Goal: Task Accomplishment & Management: Use online tool/utility

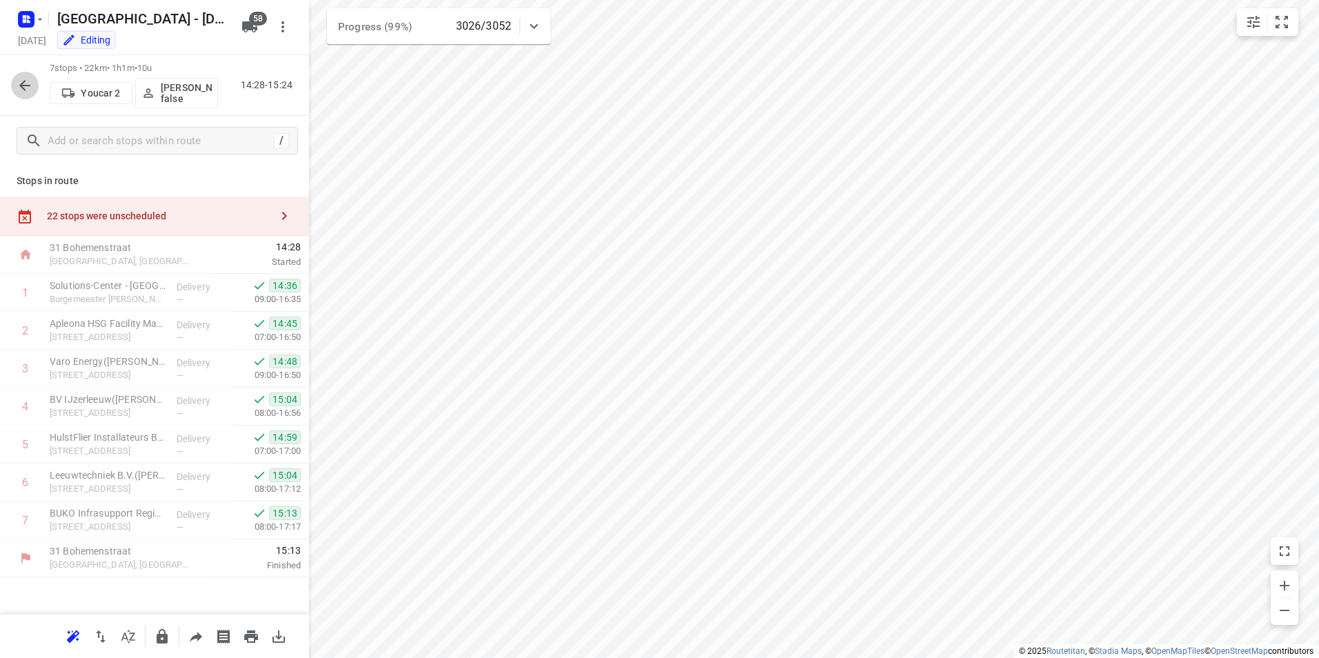
click at [23, 88] on icon "button" at bounding box center [24, 85] width 11 height 11
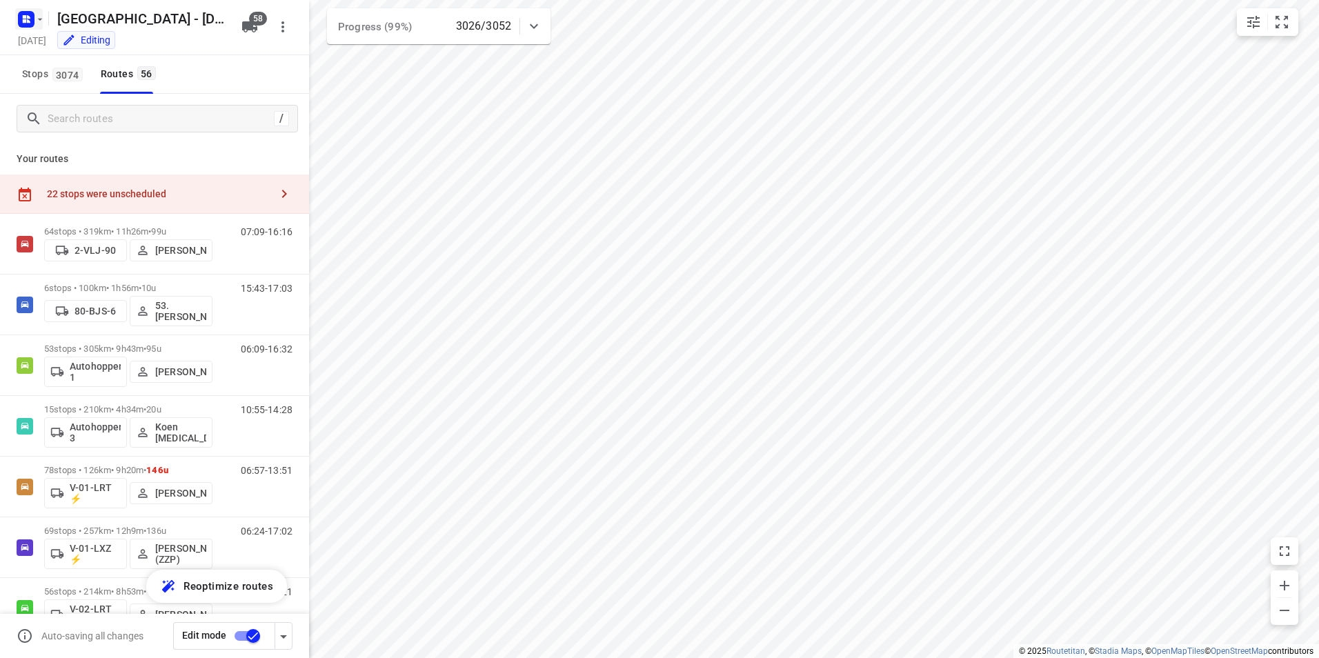
click at [26, 21] on icon "button" at bounding box center [24, 20] width 3 height 3
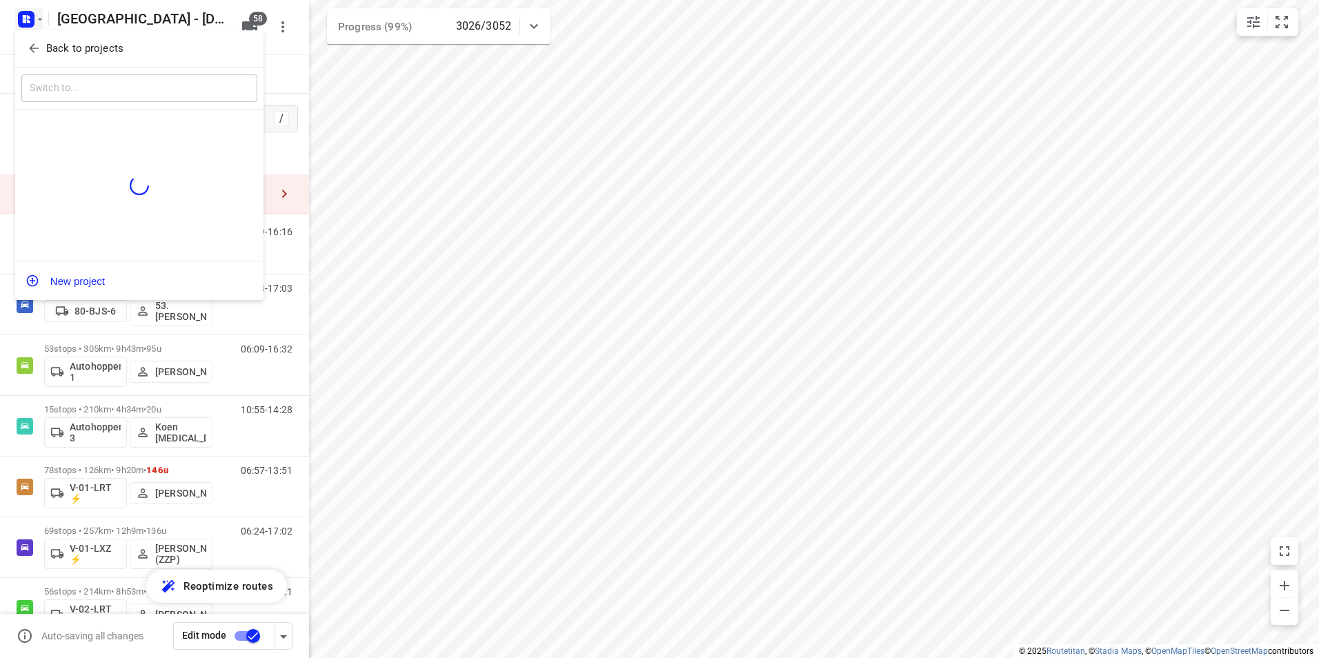
click at [90, 52] on p "Back to projects" at bounding box center [84, 49] width 77 height 16
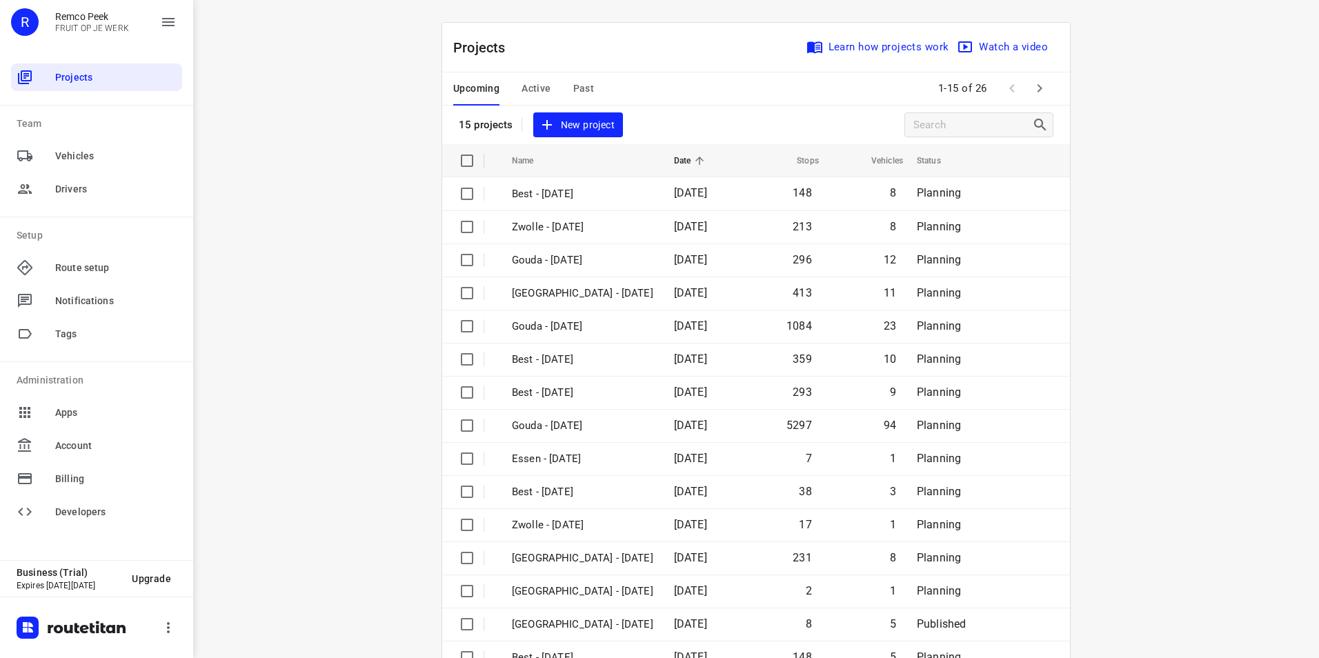
click at [528, 72] on button "Active" at bounding box center [535, 88] width 29 height 33
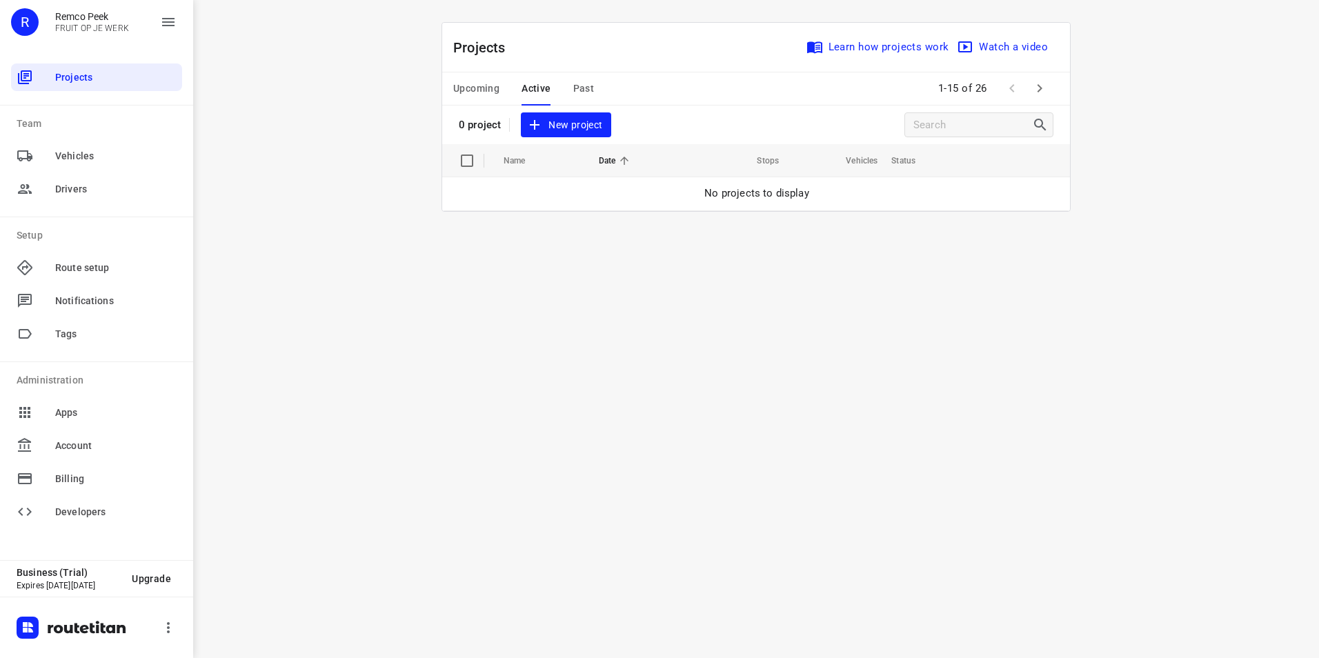
click at [539, 87] on span "Active" at bounding box center [535, 88] width 29 height 17
click at [66, 73] on span "Projects" at bounding box center [115, 77] width 121 height 14
click at [543, 90] on span "Active" at bounding box center [535, 88] width 29 height 17
click at [183, 23] on div "R Remco Peek FRUIT OP JE WERK" at bounding box center [96, 27] width 193 height 55
click at [172, 26] on icon "button" at bounding box center [168, 22] width 12 height 8
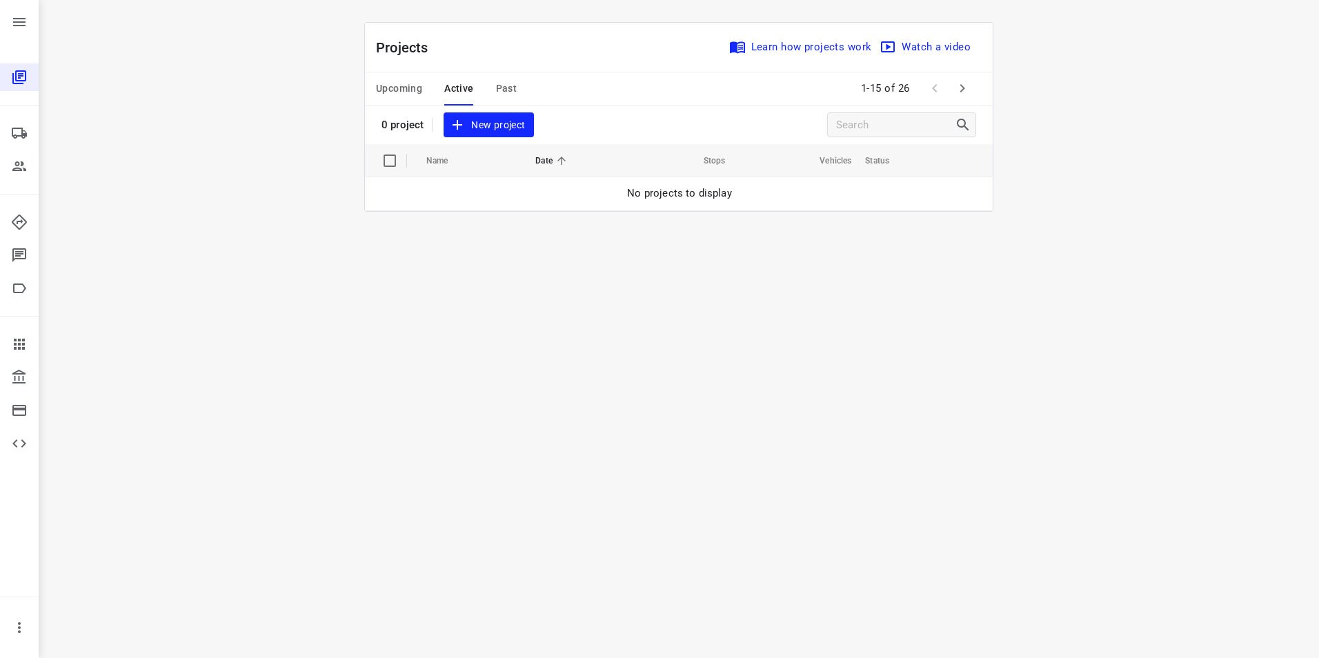
click at [393, 86] on span "Upcoming" at bounding box center [399, 88] width 46 height 17
click at [450, 86] on span "Active" at bounding box center [458, 88] width 29 height 17
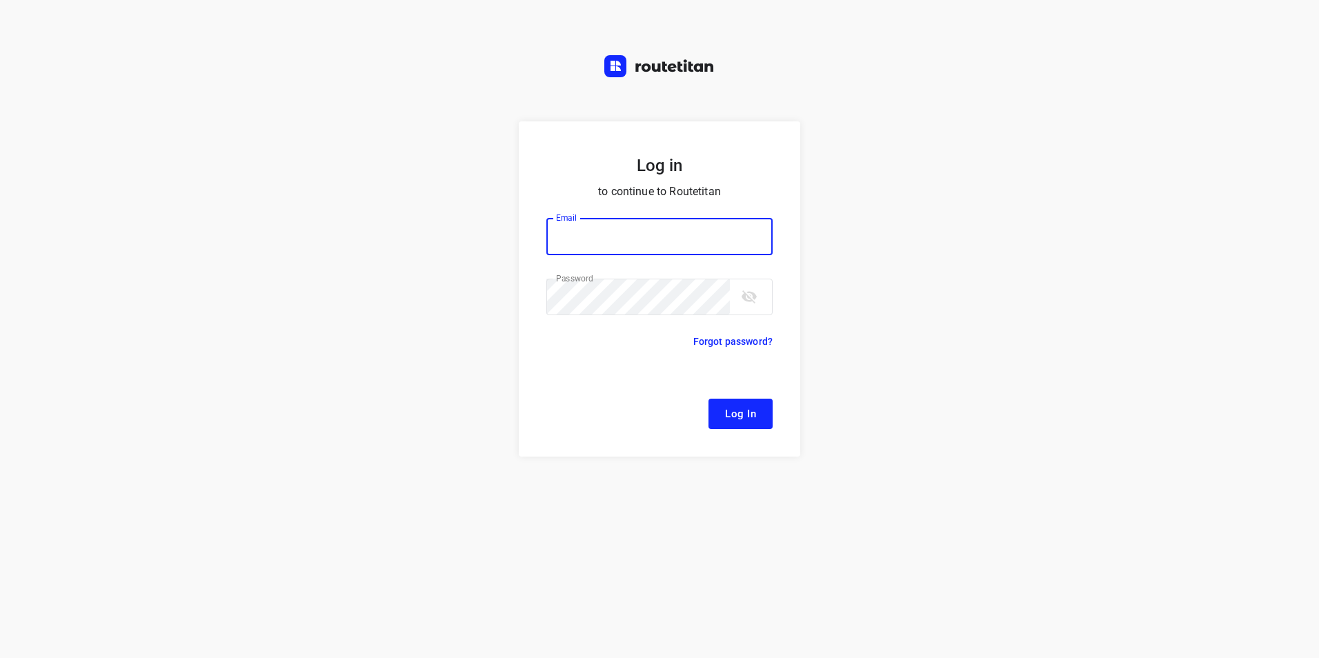
type input "[EMAIL_ADDRESS][DOMAIN_NAME]"
click at [739, 407] on span "Log In" at bounding box center [740, 414] width 31 height 18
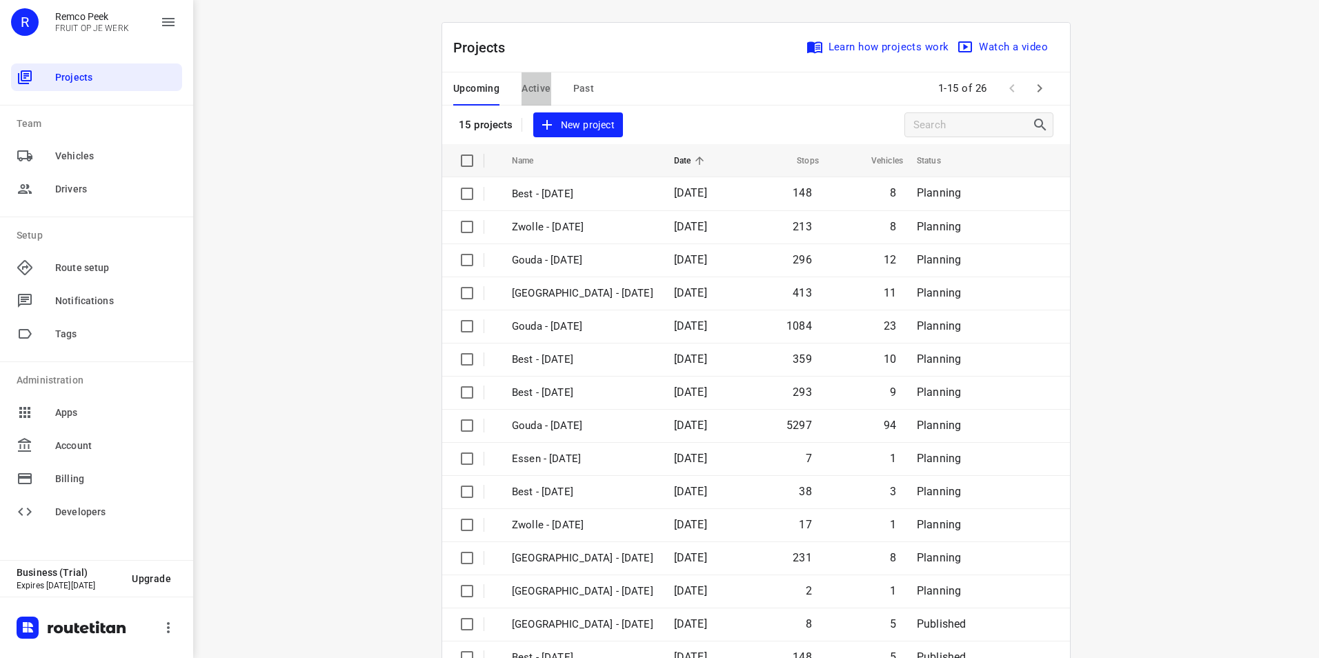
click at [528, 88] on span "Active" at bounding box center [535, 88] width 29 height 17
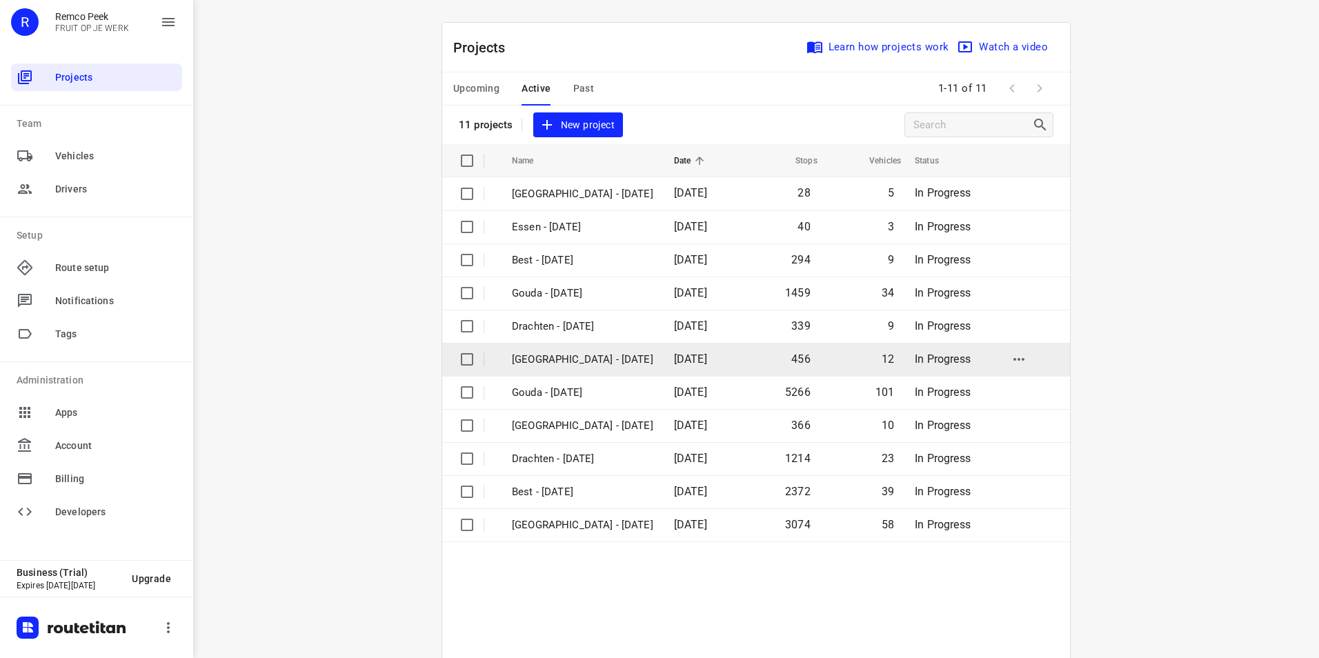
click at [543, 359] on p "[GEOGRAPHIC_DATA] - [DATE]" at bounding box center [582, 360] width 141 height 16
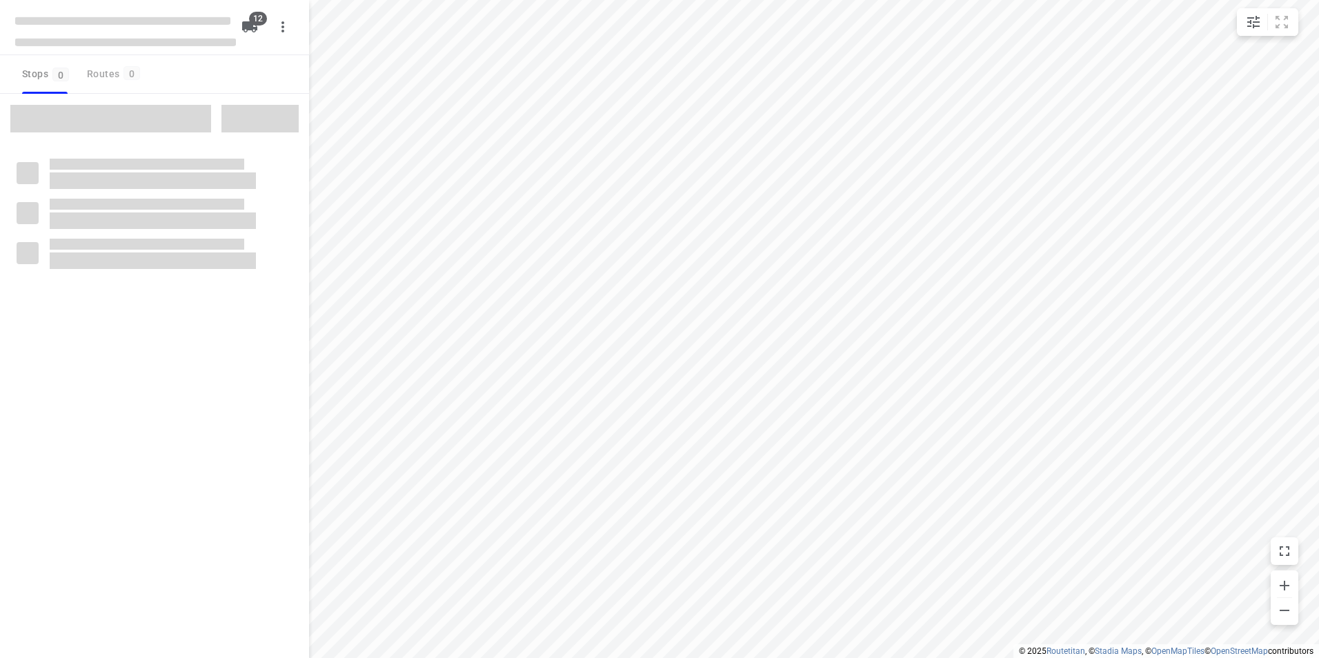
checkbox input "true"
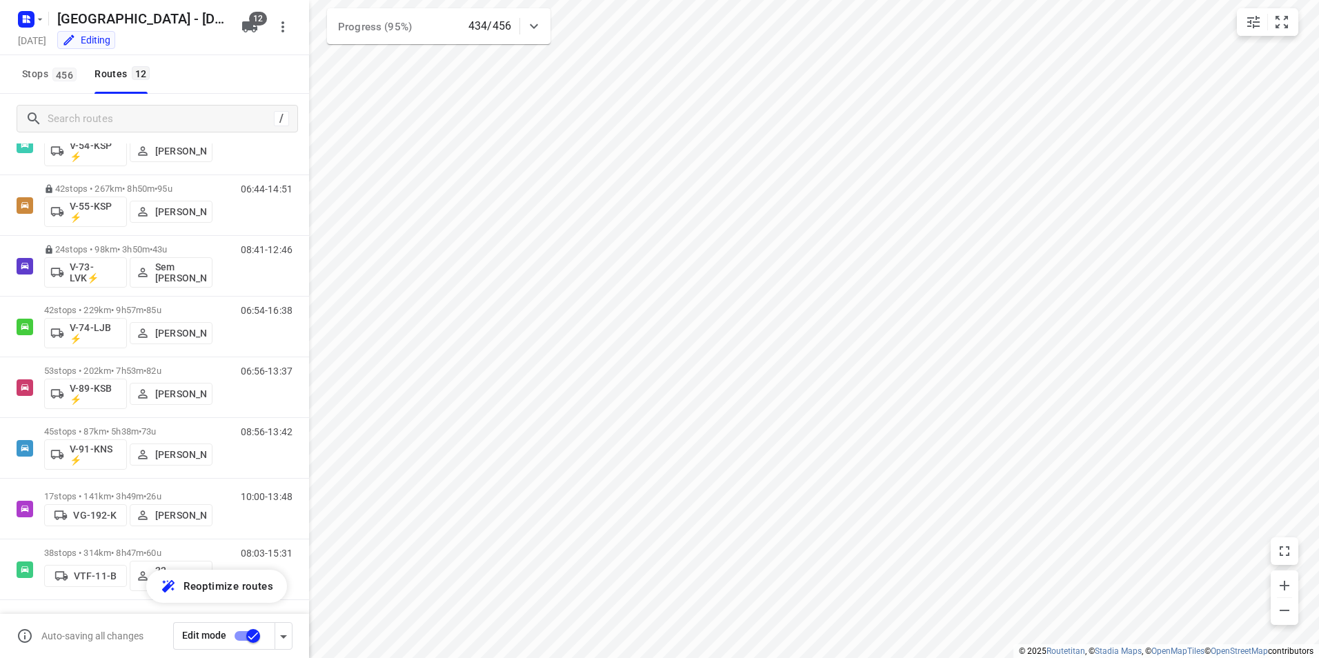
scroll to position [287, 0]
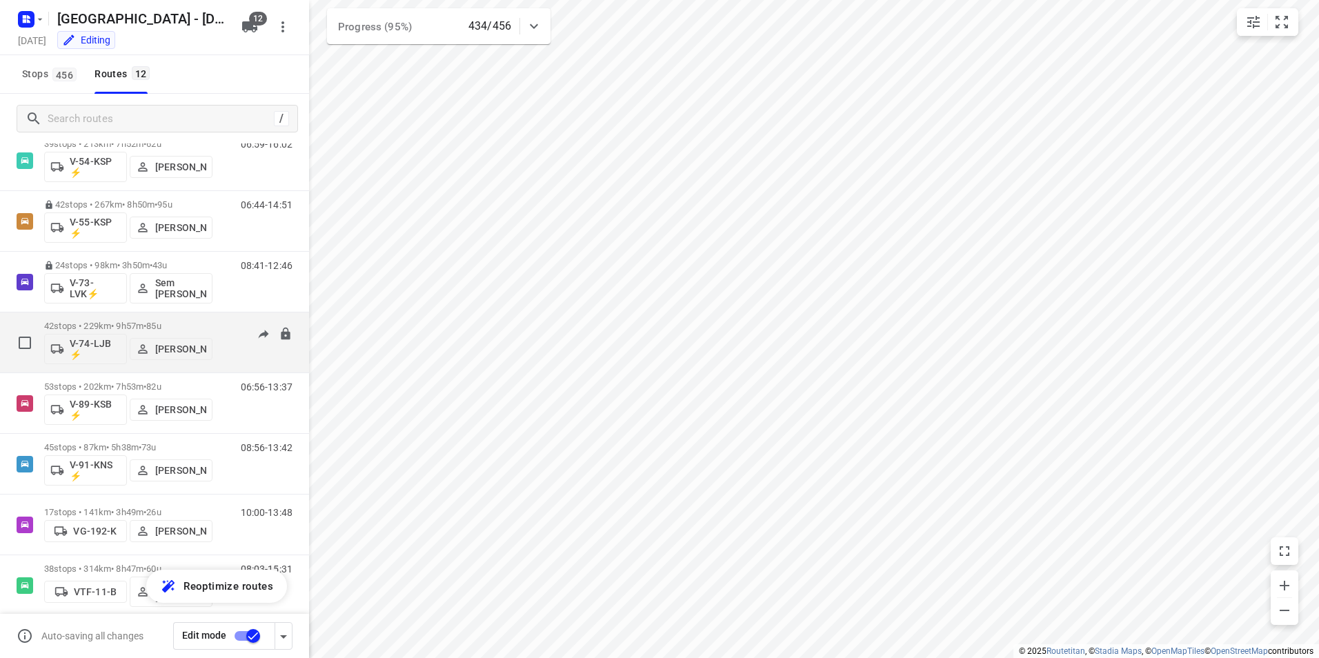
click at [134, 321] on p "42 stops • 229km • 9h57m • 85u" at bounding box center [128, 326] width 168 height 10
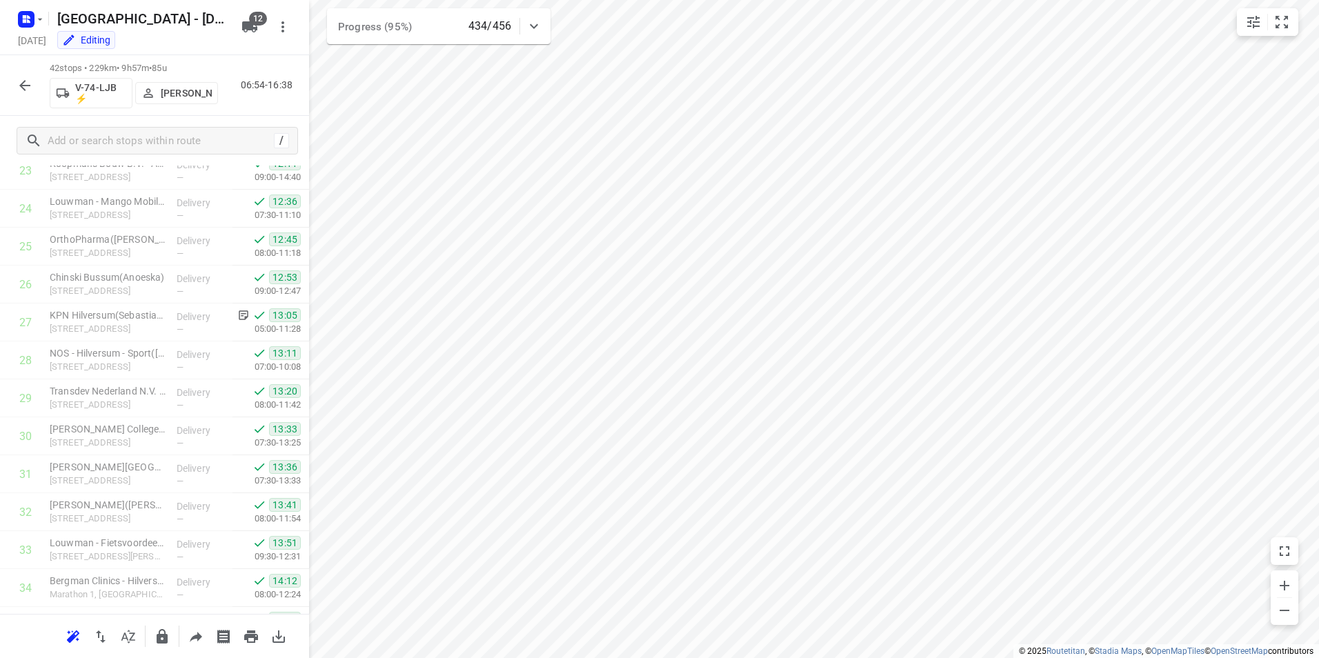
scroll to position [0, 0]
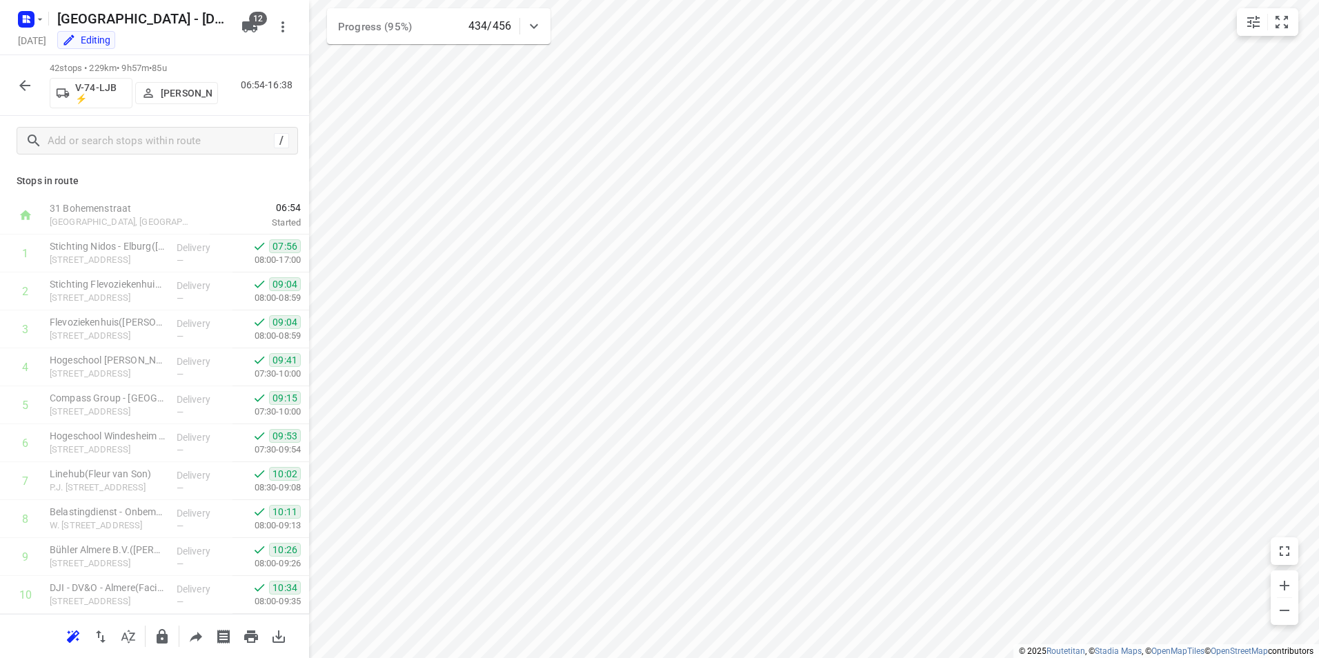
click at [30, 86] on icon "button" at bounding box center [24, 85] width 11 height 11
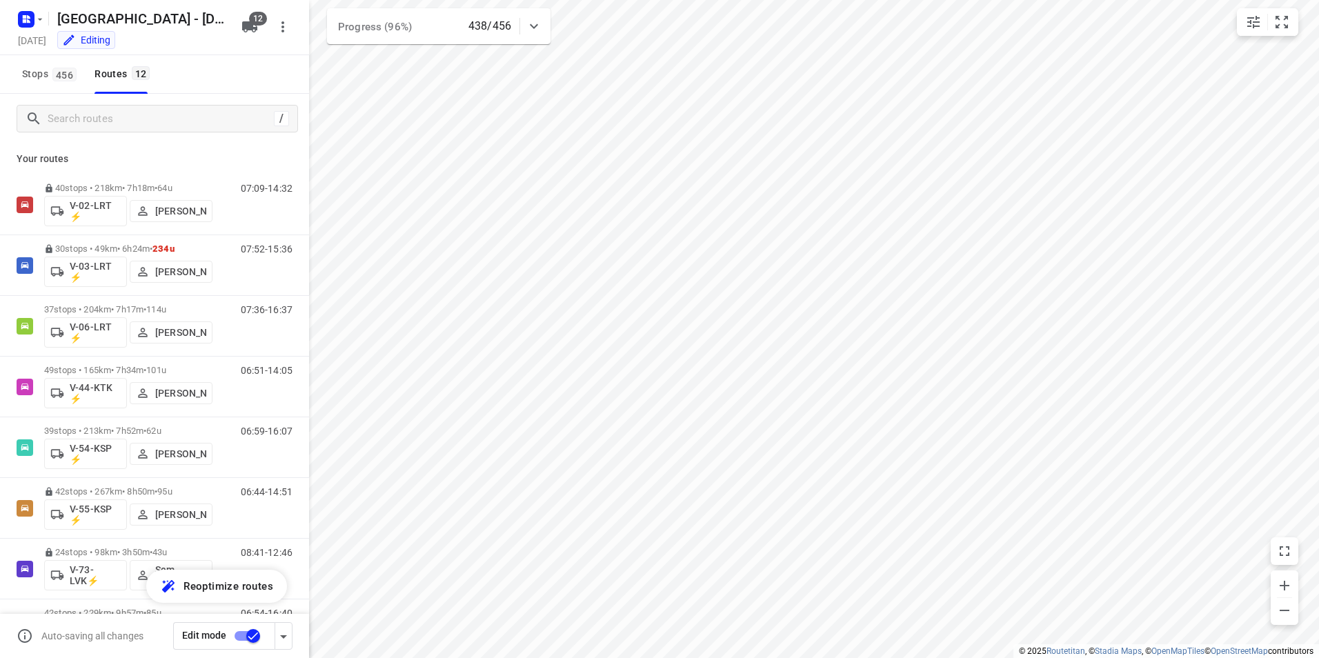
scroll to position [138, 0]
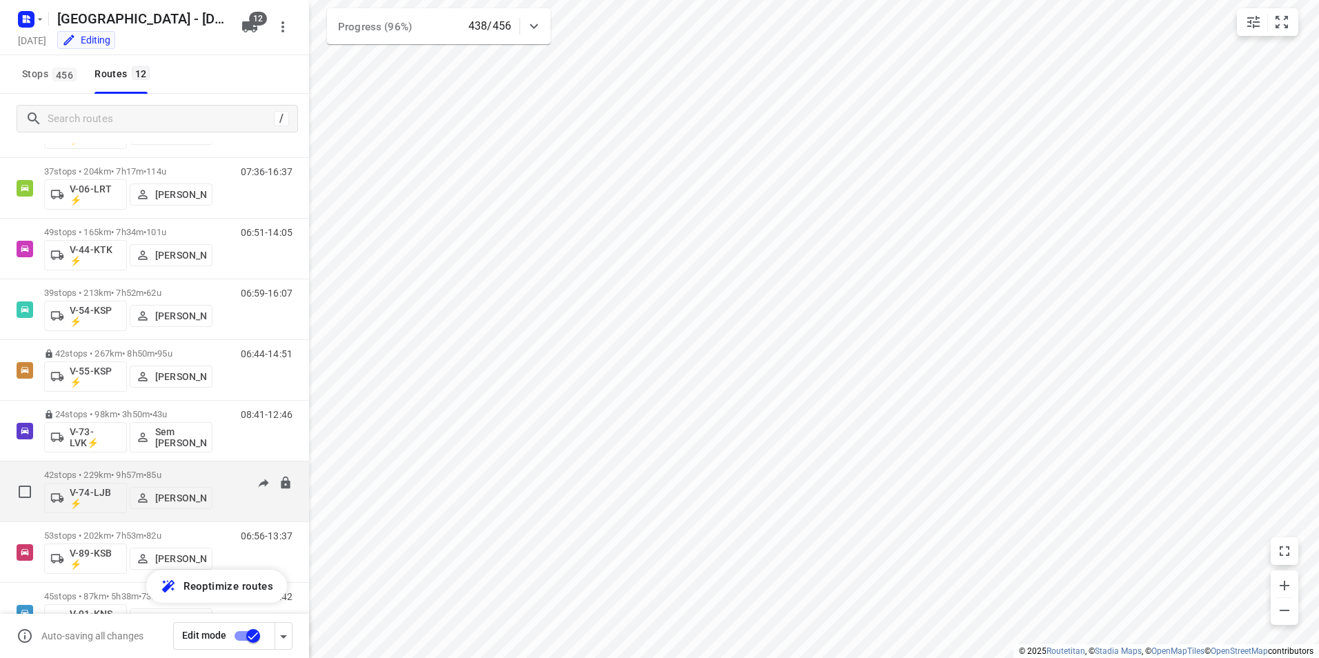
click at [194, 473] on p "42 stops • 229km • 9h57m • 85u" at bounding box center [128, 475] width 168 height 10
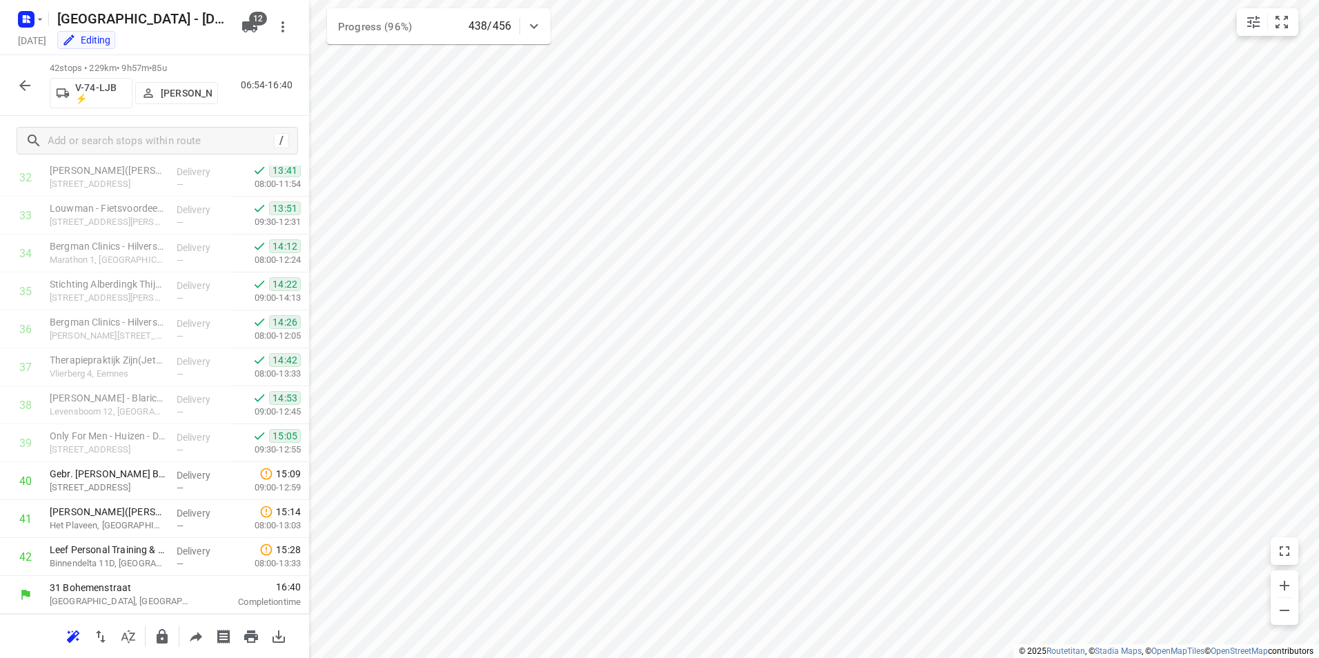
scroll to position [0, 0]
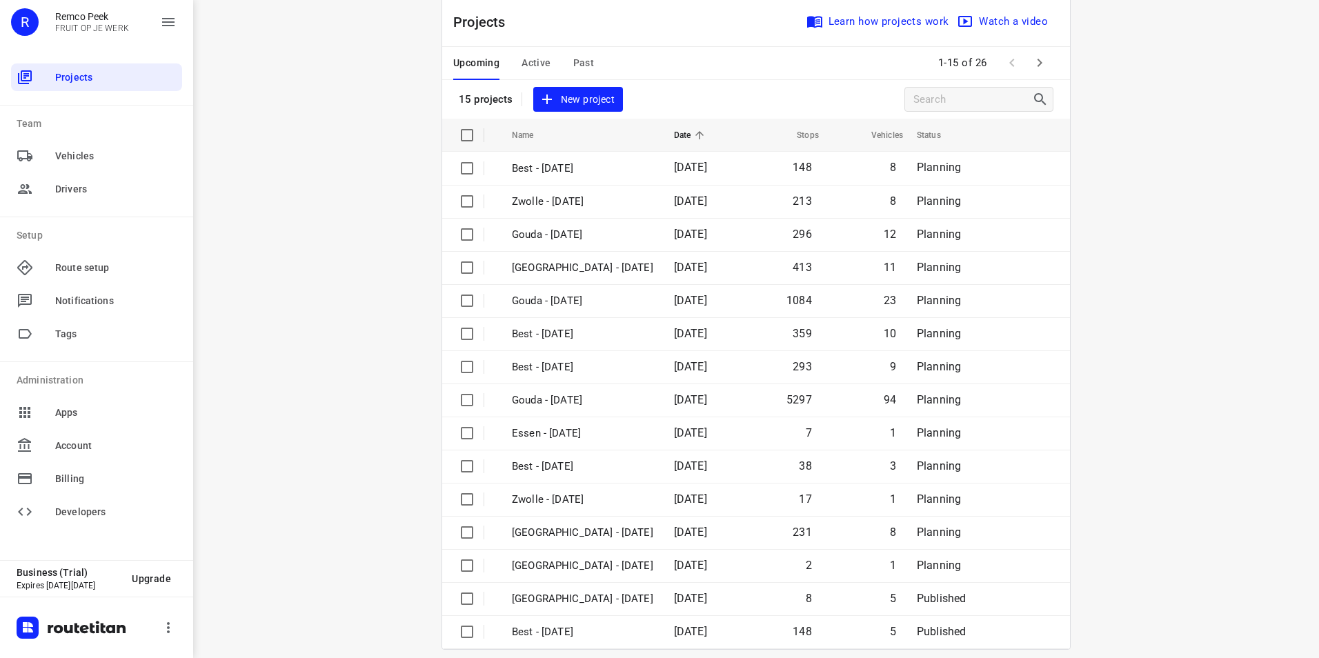
scroll to position [39, 0]
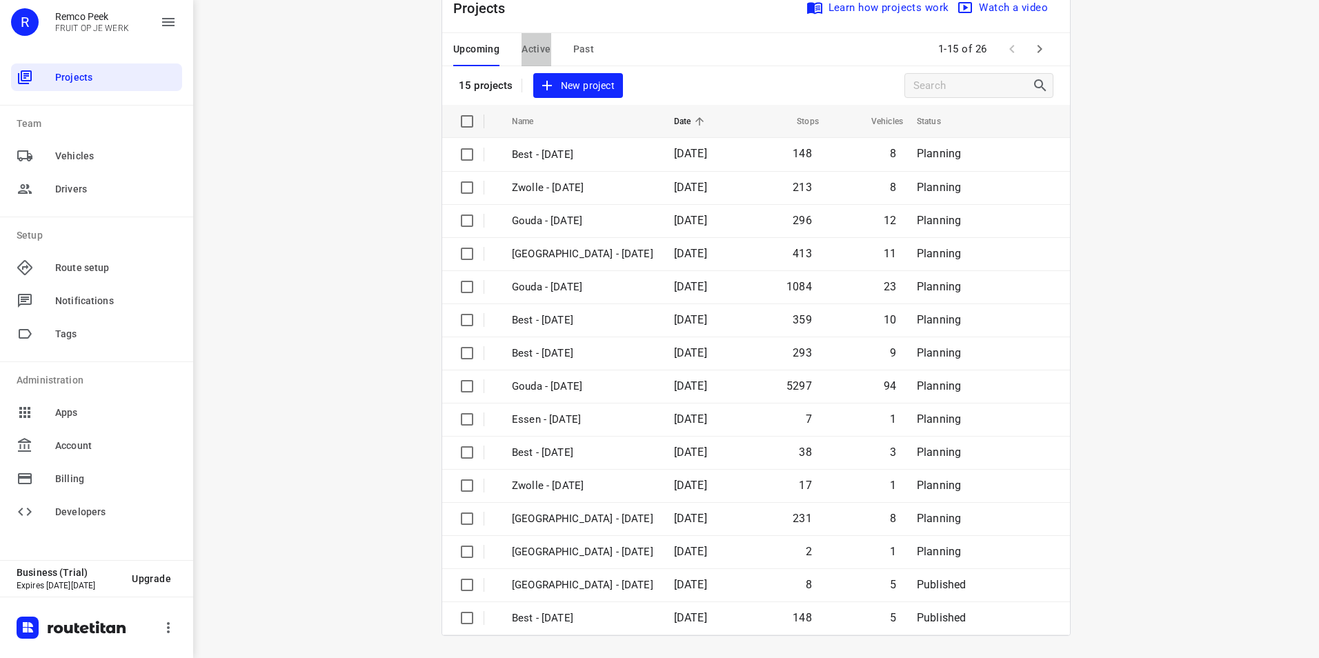
click at [521, 39] on button "Active" at bounding box center [535, 49] width 29 height 33
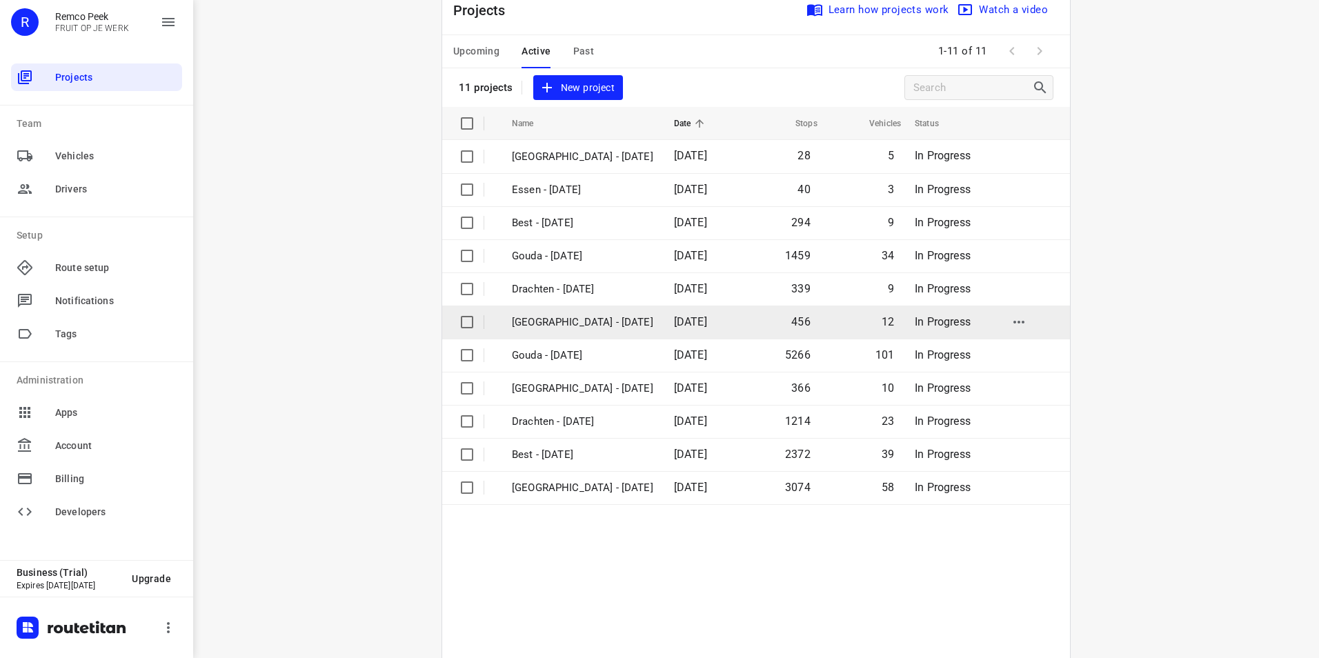
scroll to position [72, 0]
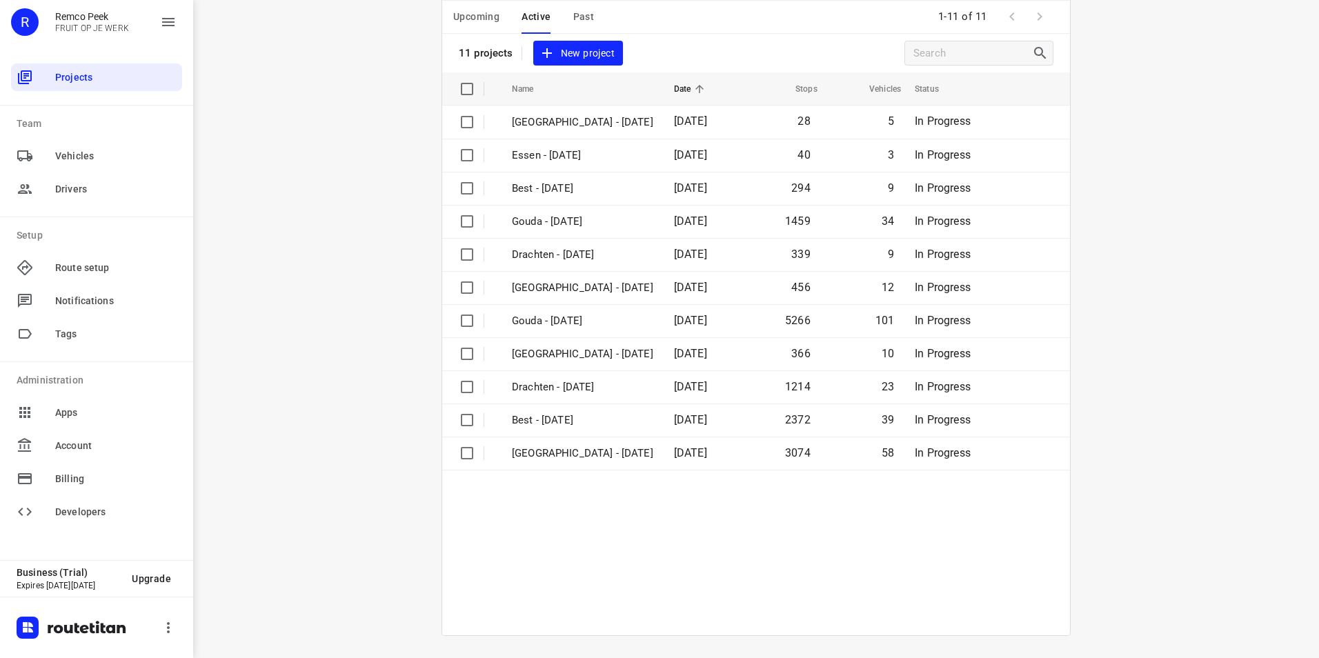
click at [369, 285] on div "i © 2025 Routetitan , © Stadia Maps , © OpenMapTiles © OpenStreetMap contributo…" at bounding box center [756, 329] width 1126 height 658
